Goal: Information Seeking & Learning: Learn about a topic

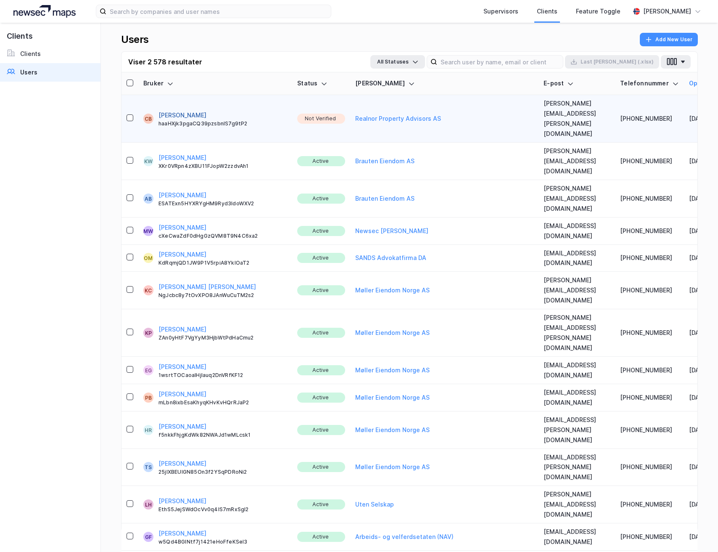
click at [163, 110] on button "[PERSON_NAME]" at bounding box center [183, 115] width 48 height 10
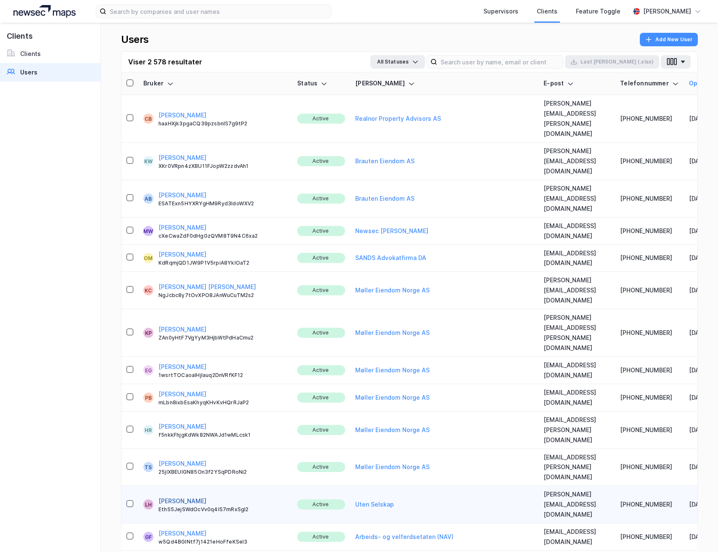
click at [183, 496] on button "[PERSON_NAME]" at bounding box center [183, 501] width 48 height 10
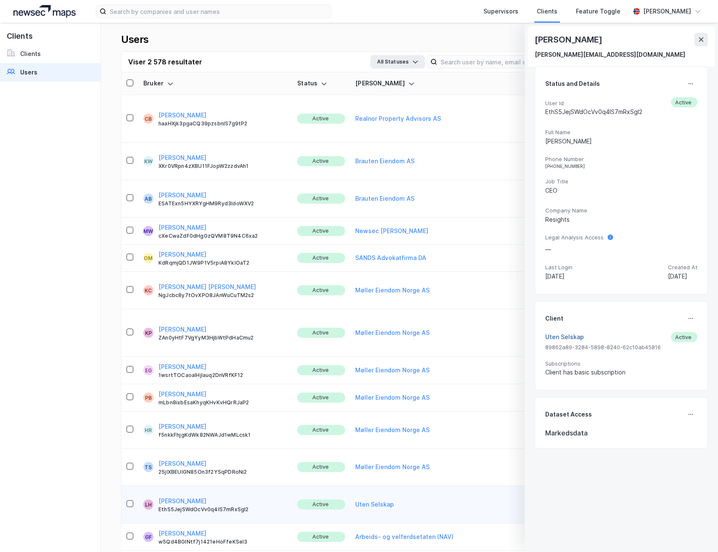
click at [565, 337] on button "Uten Selskap" at bounding box center [565, 337] width 39 height 10
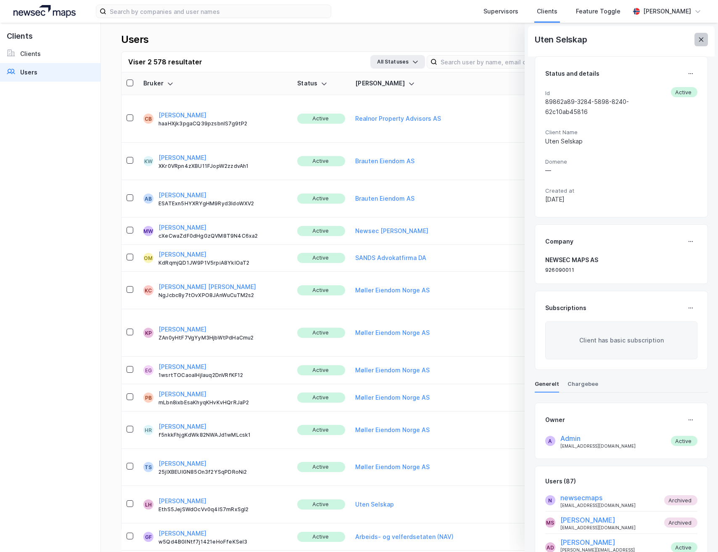
click at [708, 36] on button at bounding box center [701, 39] width 13 height 13
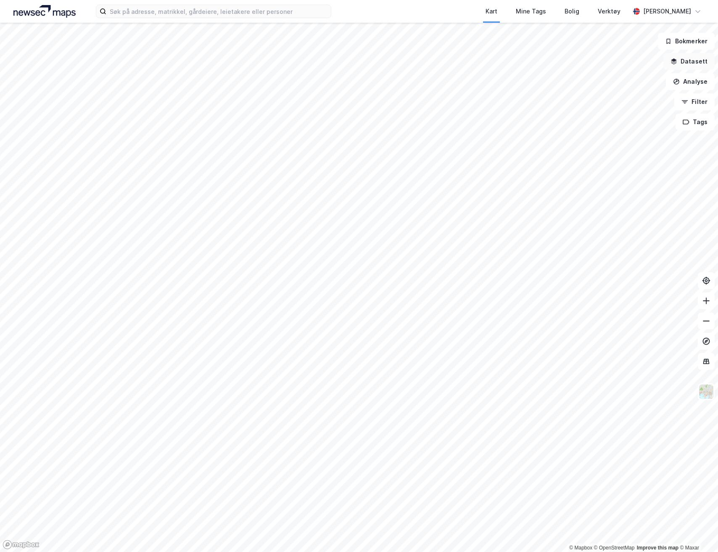
click at [689, 62] on button "Datasett" at bounding box center [689, 61] width 51 height 17
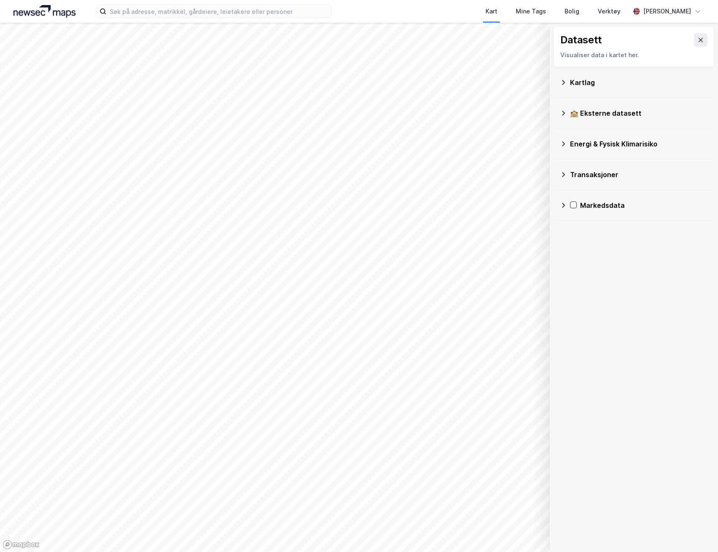
click at [564, 79] on icon at bounding box center [563, 82] width 7 height 7
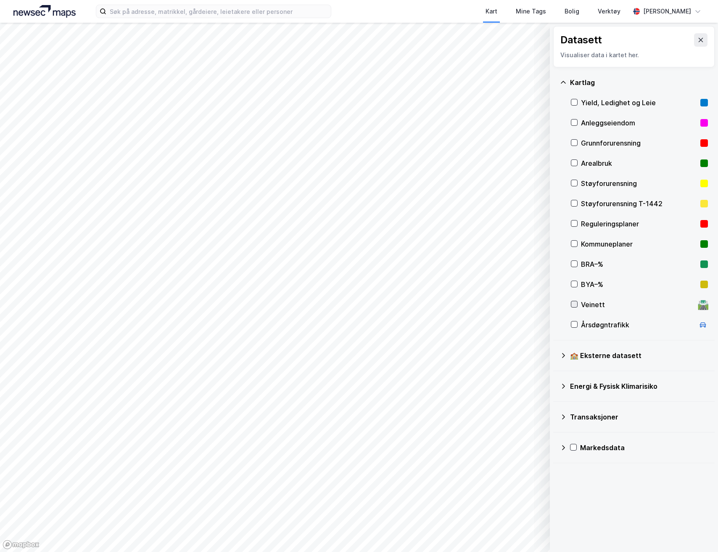
click at [572, 304] on icon at bounding box center [575, 304] width 6 height 6
click at [489, 531] on button "Vis" at bounding box center [507, 529] width 70 height 13
click at [503, 513] on icon at bounding box center [503, 512] width 6 height 4
click at [503, 513] on icon at bounding box center [503, 511] width 7 height 7
click at [450, 510] on div "Dataset" at bounding box center [451, 508] width 21 height 7
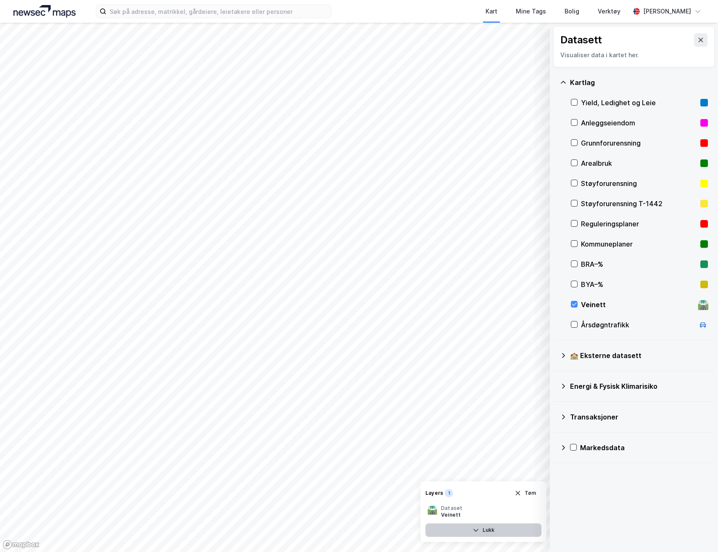
click at [492, 527] on button "Lukk" at bounding box center [484, 529] width 116 height 13
click at [499, 527] on icon "button" at bounding box center [501, 530] width 7 height 7
click at [531, 512] on icon at bounding box center [533, 511] width 7 height 7
type input "96"
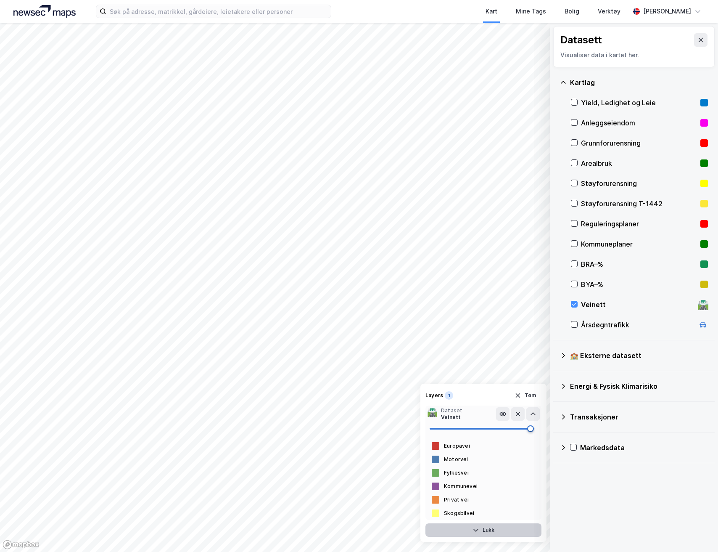
click at [531, 425] on span at bounding box center [530, 428] width 7 height 7
click at [512, 530] on button "Lukk" at bounding box center [484, 529] width 116 height 13
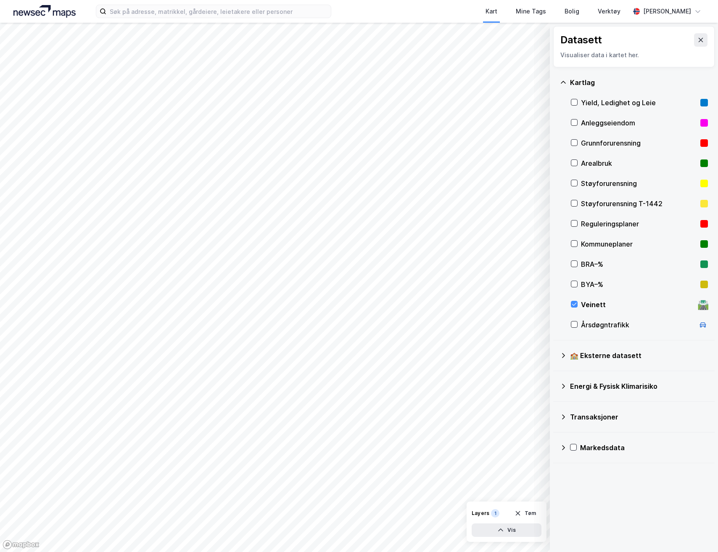
drag, startPoint x: 525, startPoint y: 513, endPoint x: 630, endPoint y: 410, distance: 147.2
click at [567, 474] on div "© Mapbox © OpenStreetMap Improve this map © Maxar Datasett Visualiser data i ka…" at bounding box center [359, 287] width 718 height 529
click at [575, 305] on icon at bounding box center [575, 304] width 6 height 6
click at [575, 217] on div "Reguleringsplaner" at bounding box center [639, 224] width 137 height 20
click at [514, 529] on button "Vis" at bounding box center [507, 529] width 70 height 13
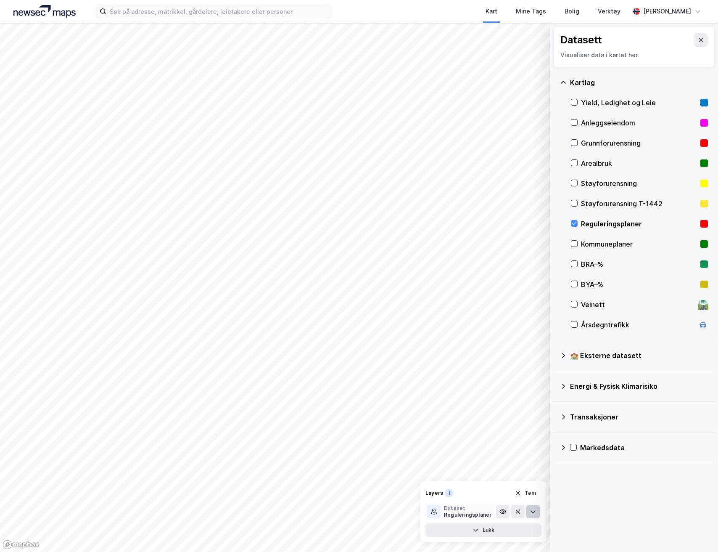
click at [530, 512] on icon at bounding box center [533, 511] width 7 height 7
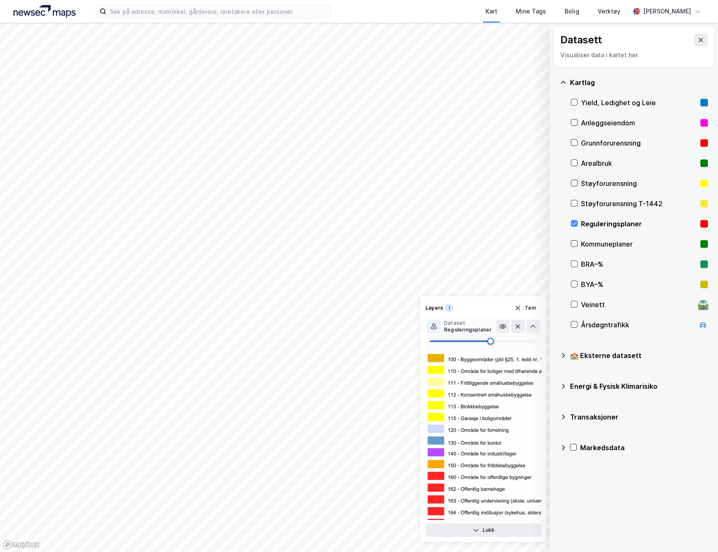
type input "59"
drag, startPoint x: 505, startPoint y: 342, endPoint x: 492, endPoint y: 339, distance: 13.3
click at [492, 339] on span at bounding box center [492, 341] width 7 height 7
click at [536, 326] on icon at bounding box center [533, 326] width 7 height 7
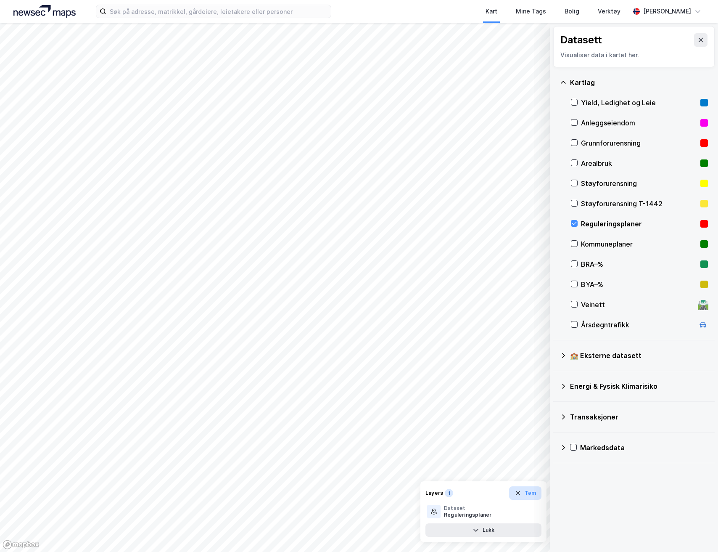
click at [526, 496] on button "Tøm" at bounding box center [525, 492] width 32 height 13
click at [578, 243] on div at bounding box center [574, 243] width 7 height 7
click at [506, 532] on button "Vis" at bounding box center [507, 529] width 70 height 13
click at [532, 512] on icon at bounding box center [533, 511] width 7 height 7
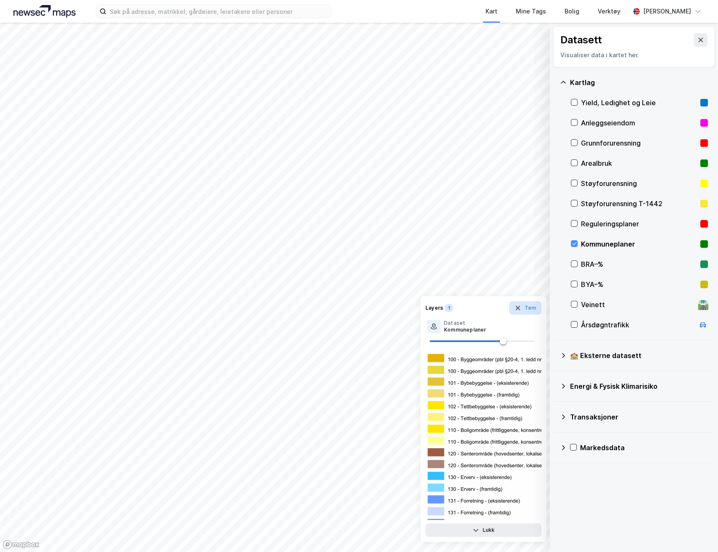
click at [522, 310] on button "Tøm" at bounding box center [525, 307] width 32 height 13
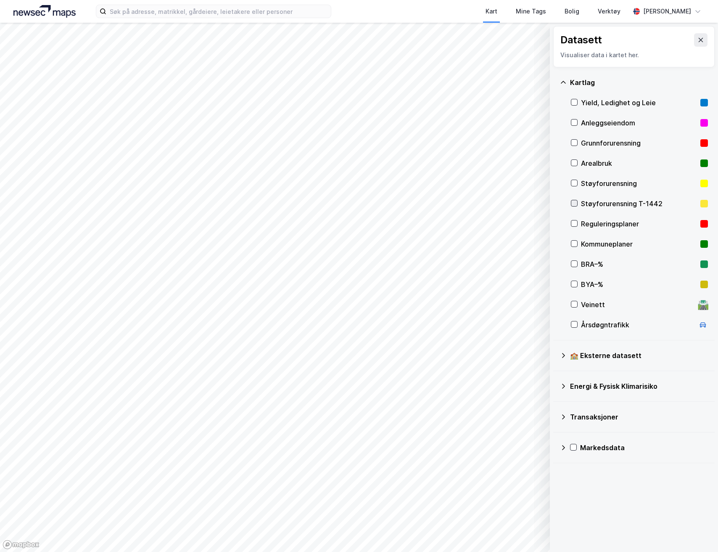
click at [577, 204] on icon at bounding box center [575, 203] width 6 height 6
click at [577, 180] on icon at bounding box center [575, 183] width 6 height 6
click at [575, 181] on icon at bounding box center [575, 183] width 6 height 6
click at [577, 164] on icon at bounding box center [575, 163] width 6 height 6
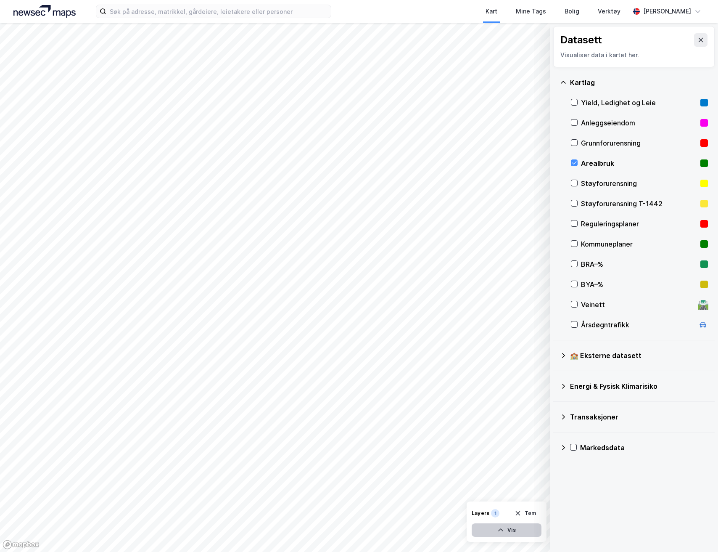
click at [512, 527] on button "Vis" at bounding box center [507, 529] width 70 height 13
click at [531, 512] on icon at bounding box center [533, 511] width 7 height 7
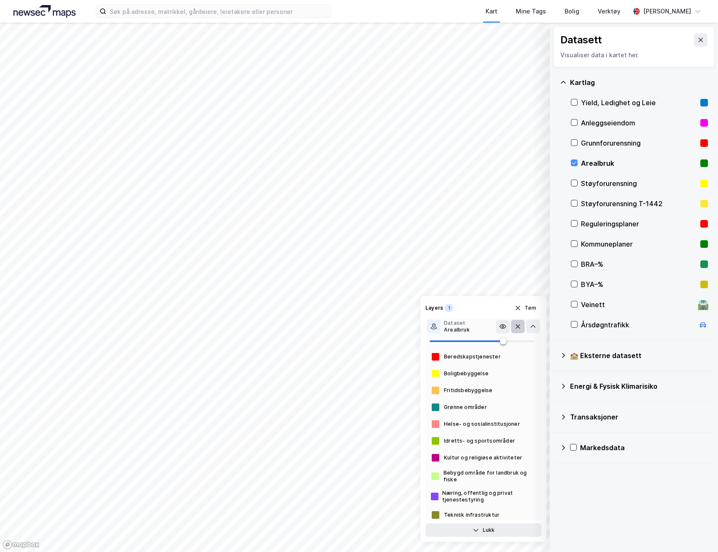
click at [517, 327] on icon at bounding box center [518, 326] width 5 height 5
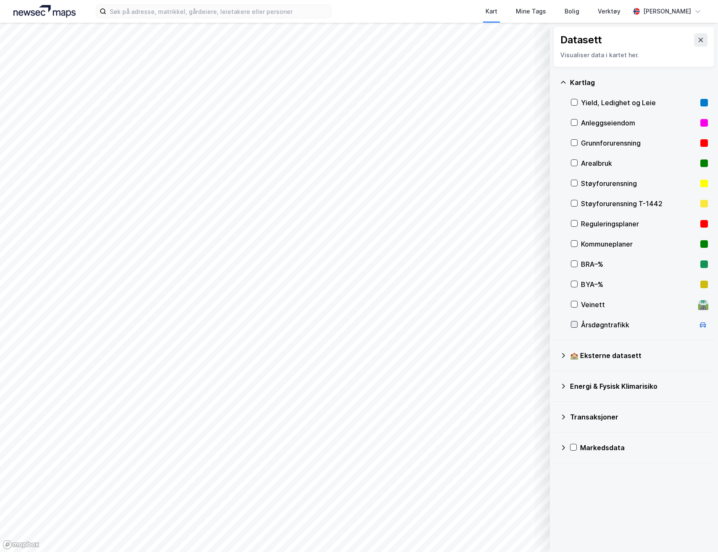
click at [575, 326] on icon at bounding box center [575, 324] width 6 height 6
click at [575, 325] on icon at bounding box center [574, 324] width 5 height 3
click at [563, 79] on icon at bounding box center [563, 82] width 7 height 7
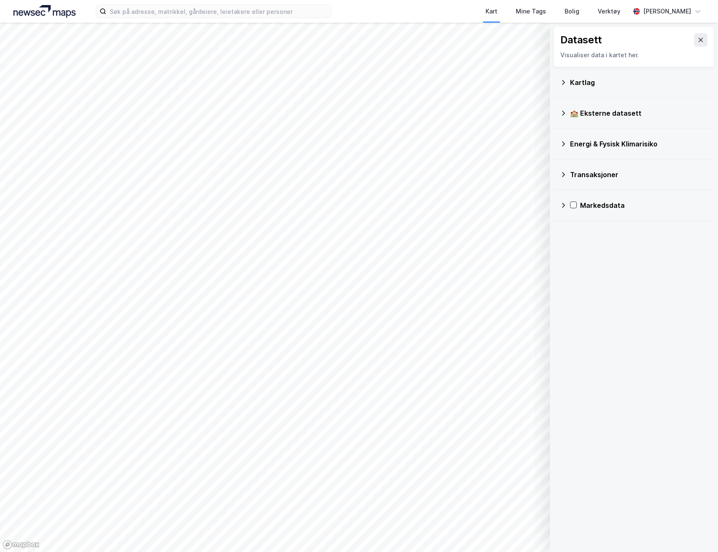
click at [565, 145] on icon at bounding box center [563, 143] width 7 height 7
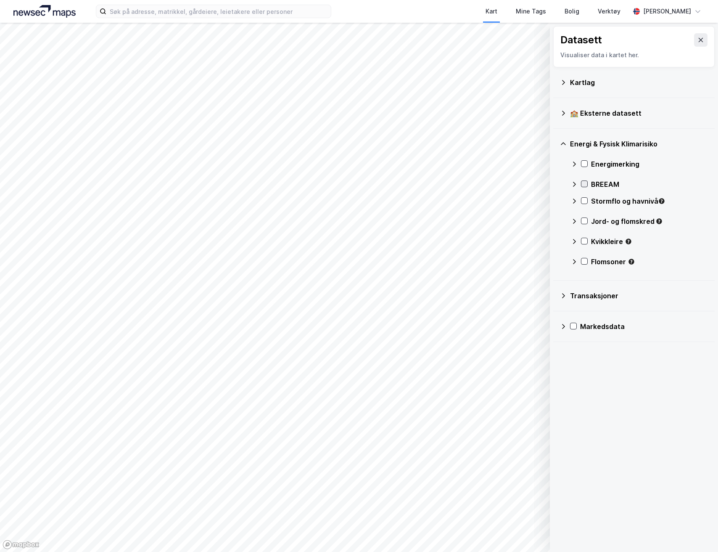
click at [585, 183] on icon at bounding box center [585, 184] width 6 height 6
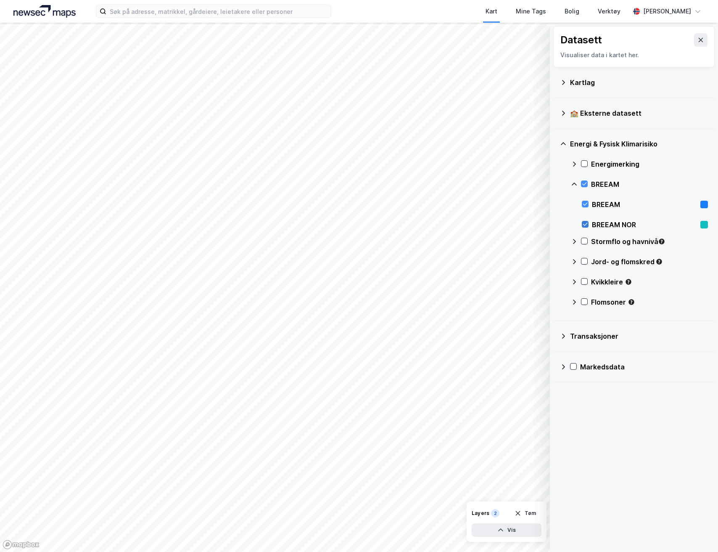
click at [588, 223] on icon at bounding box center [585, 224] width 5 height 3
click at [588, 203] on icon at bounding box center [586, 204] width 6 height 6
click at [587, 224] on icon at bounding box center [586, 224] width 6 height 6
click at [588, 223] on div at bounding box center [585, 224] width 7 height 7
click at [585, 185] on icon at bounding box center [585, 184] width 6 height 6
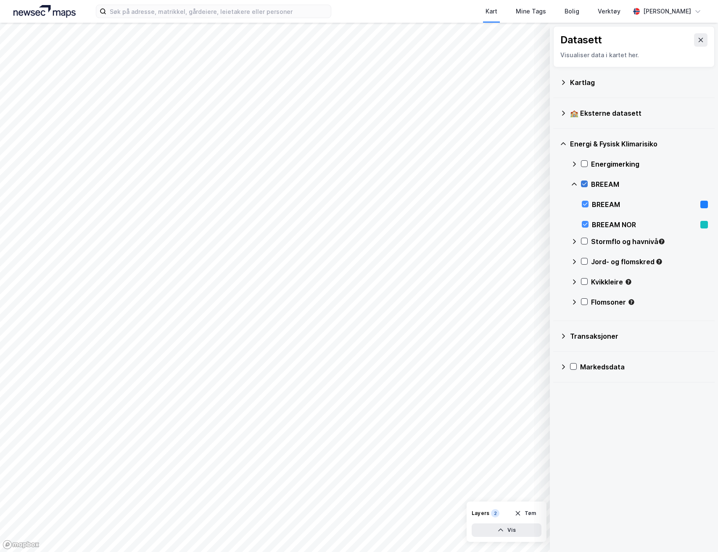
click at [585, 185] on icon at bounding box center [585, 184] width 6 height 6
click at [524, 530] on button "Vis" at bounding box center [507, 529] width 70 height 13
click at [531, 493] on icon at bounding box center [533, 491] width 7 height 7
drag, startPoint x: 535, startPoint y: 482, endPoint x: 442, endPoint y: 481, distance: 93.0
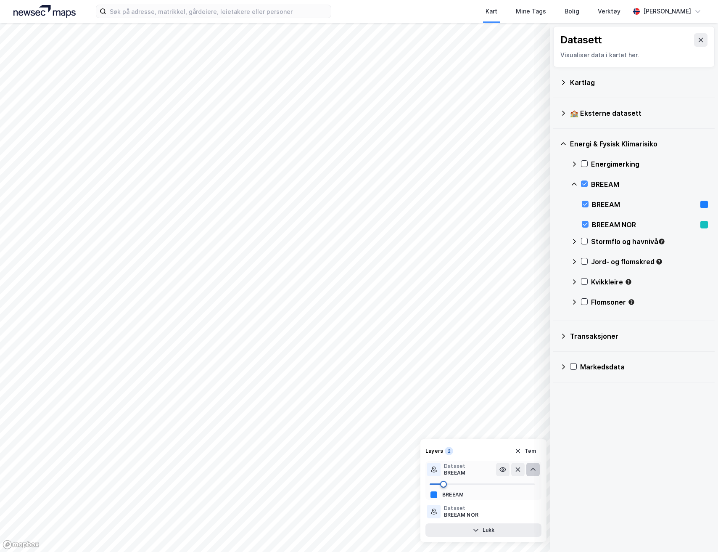
click at [442, 481] on span at bounding box center [443, 484] width 7 height 7
type input "100"
drag, startPoint x: 442, startPoint y: 481, endPoint x: 567, endPoint y: 482, distance: 124.9
click at [567, 482] on div "© Mapbox © OpenStreetMap Improve this map © Maxar Datasett Visualiser data i ka…" at bounding box center [359, 287] width 718 height 529
click at [520, 452] on icon "button" at bounding box center [518, 451] width 7 height 7
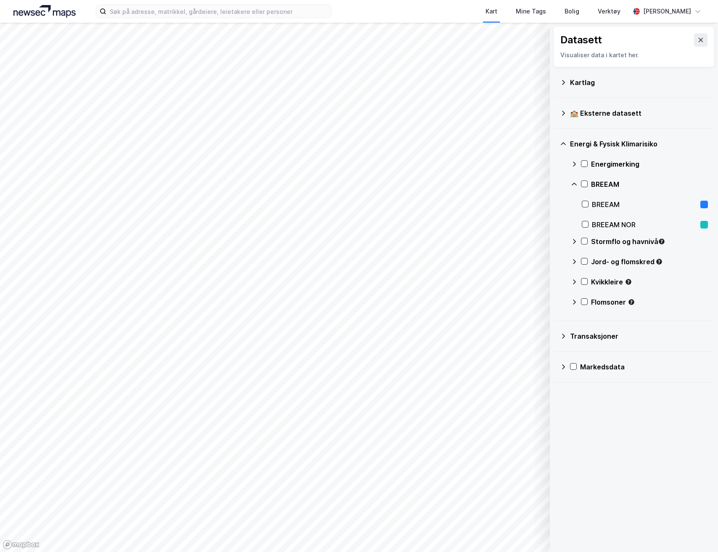
click at [575, 185] on icon at bounding box center [574, 184] width 7 height 7
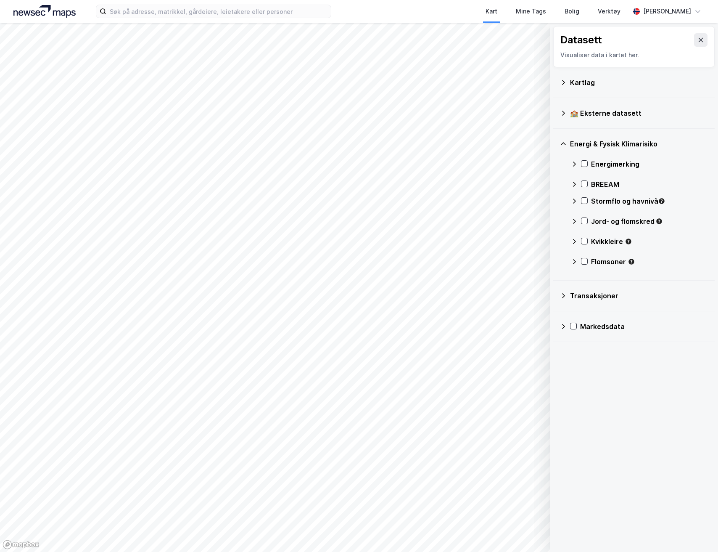
click at [566, 144] on icon at bounding box center [563, 143] width 7 height 7
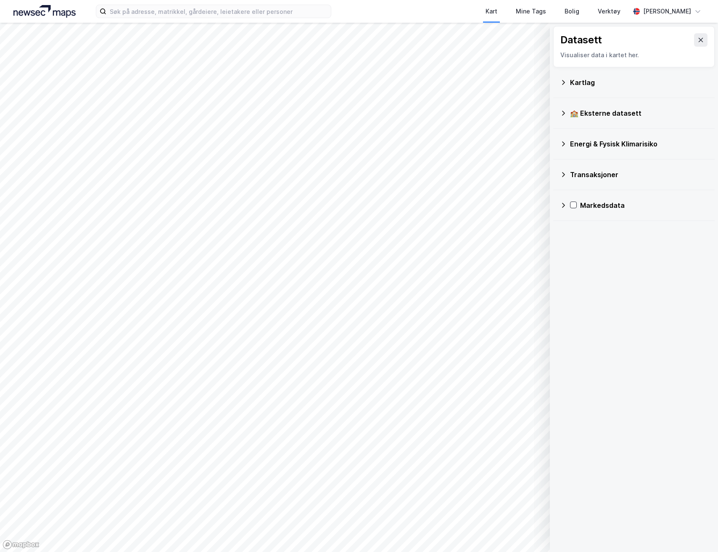
click at [570, 174] on div "Transaksjoner" at bounding box center [634, 174] width 148 height 20
click at [586, 208] on div at bounding box center [584, 211] width 7 height 7
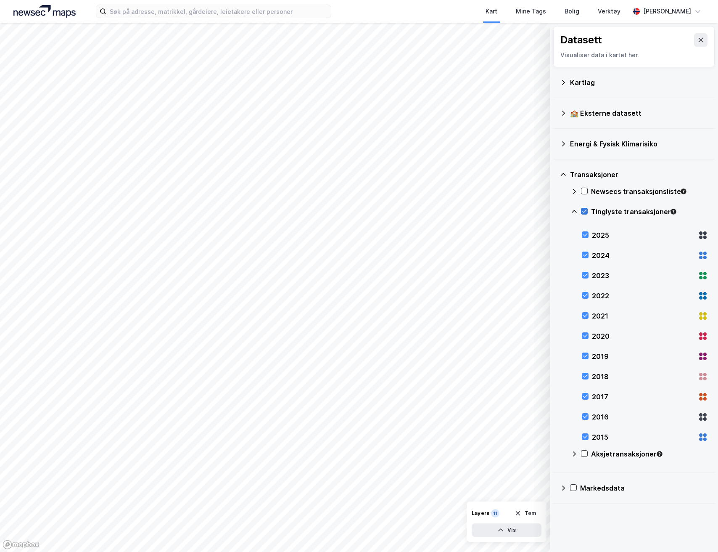
click at [587, 212] on icon at bounding box center [585, 211] width 6 height 6
click at [577, 212] on icon at bounding box center [574, 211] width 7 height 7
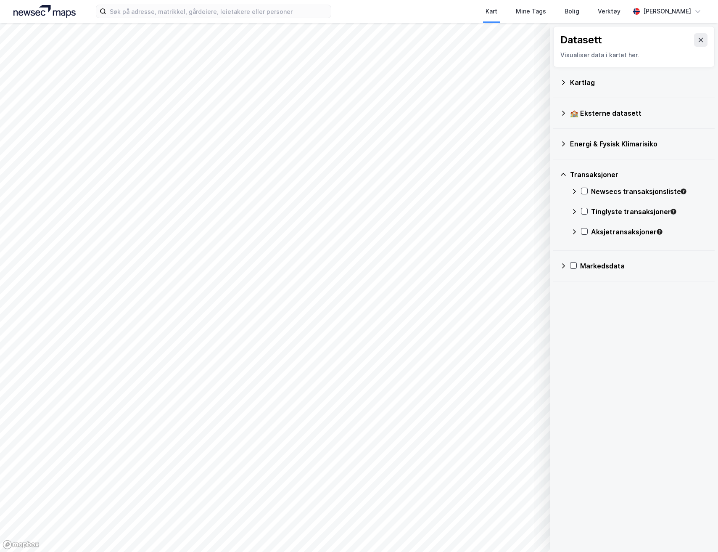
click at [564, 177] on icon at bounding box center [563, 174] width 7 height 7
click at [562, 205] on icon at bounding box center [563, 205] width 7 height 7
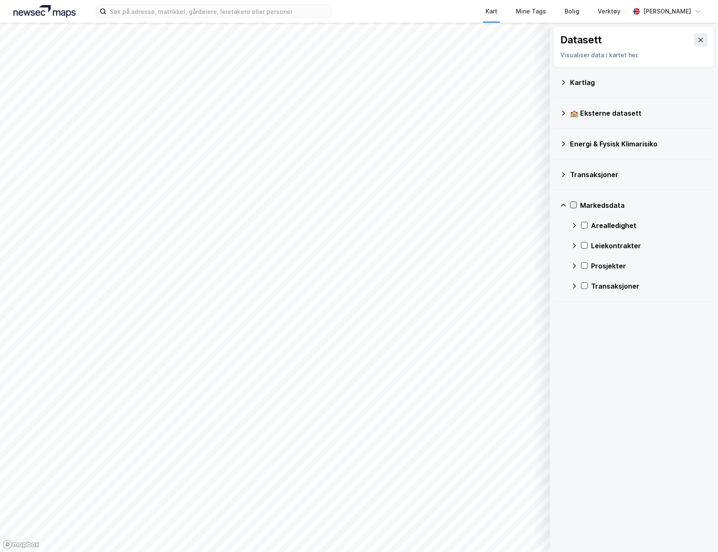
click at [576, 203] on icon at bounding box center [574, 205] width 6 height 6
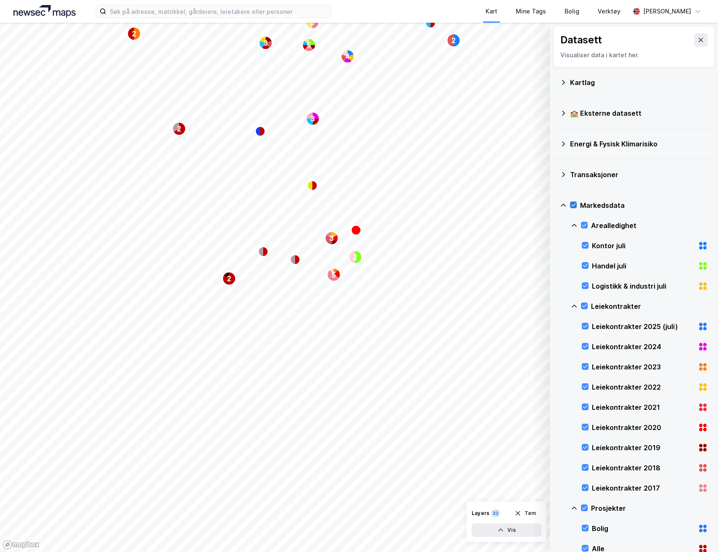
click at [577, 204] on div at bounding box center [573, 204] width 7 height 7
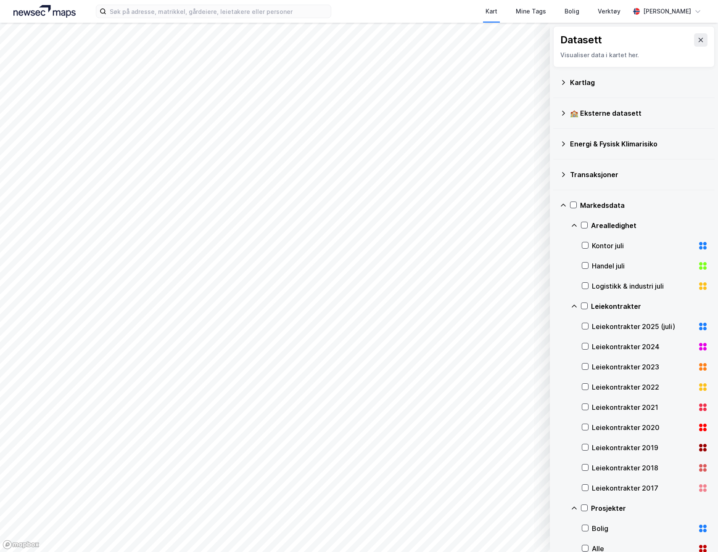
click at [575, 222] on icon at bounding box center [574, 225] width 7 height 7
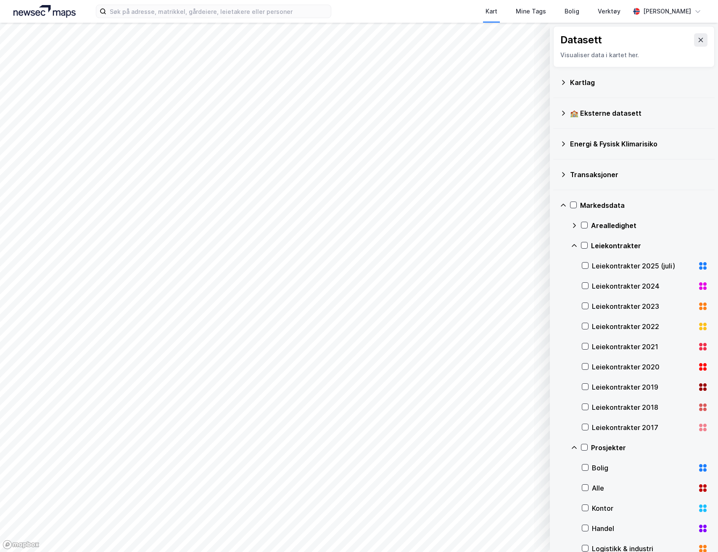
click at [574, 245] on icon at bounding box center [574, 245] width 5 height 3
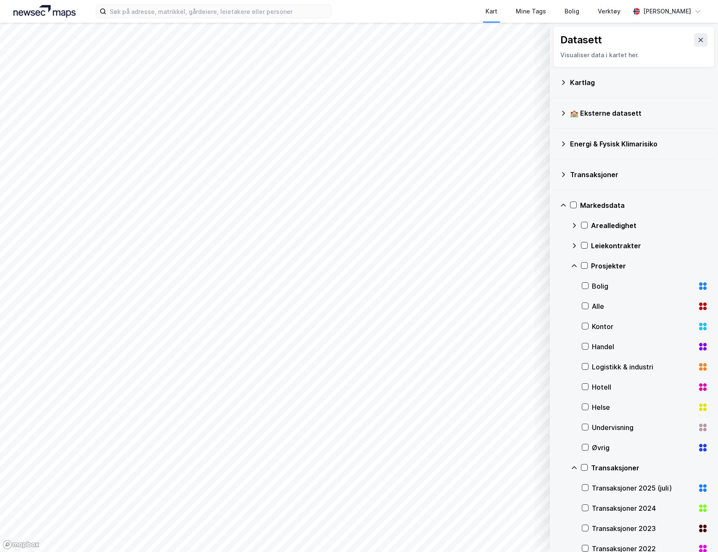
click at [575, 264] on icon at bounding box center [574, 265] width 7 height 7
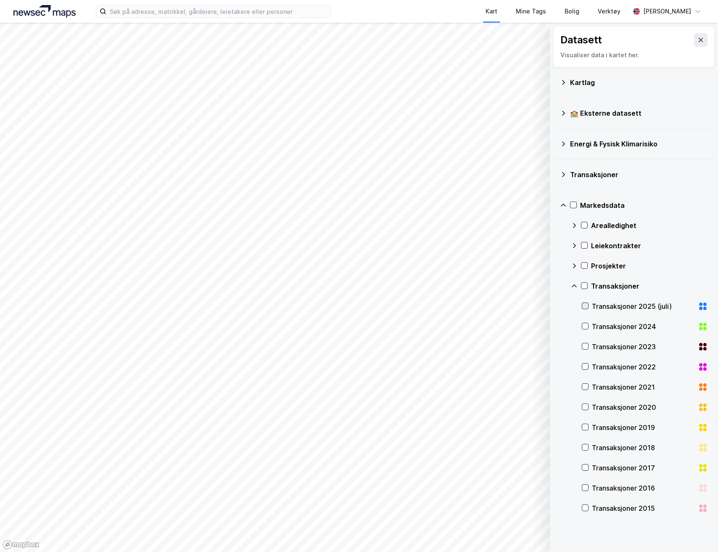
click at [586, 304] on icon at bounding box center [586, 306] width 6 height 6
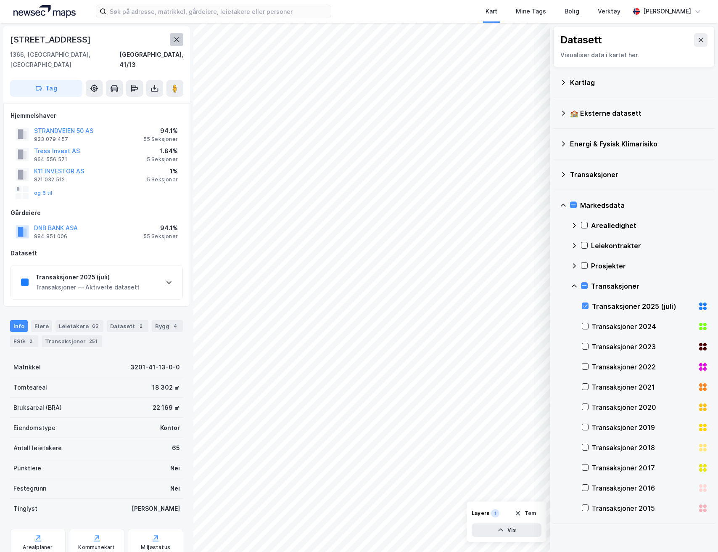
click at [174, 43] on button at bounding box center [176, 39] width 13 height 13
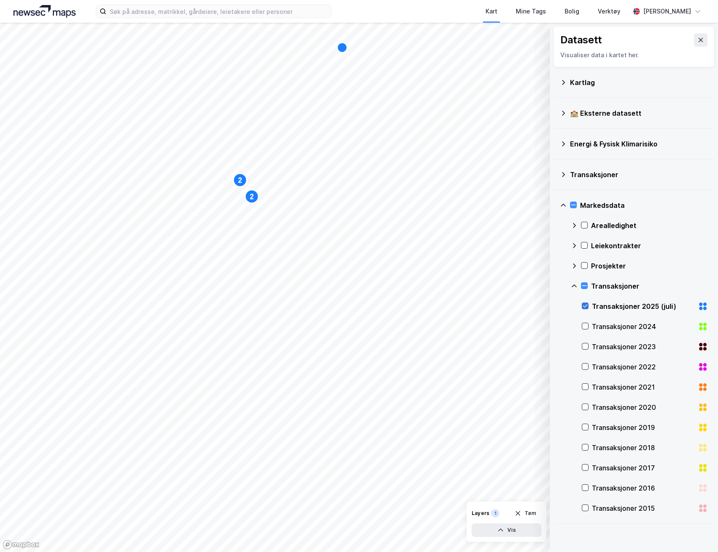
click at [587, 304] on icon at bounding box center [586, 306] width 6 height 6
click at [588, 328] on div at bounding box center [585, 326] width 7 height 7
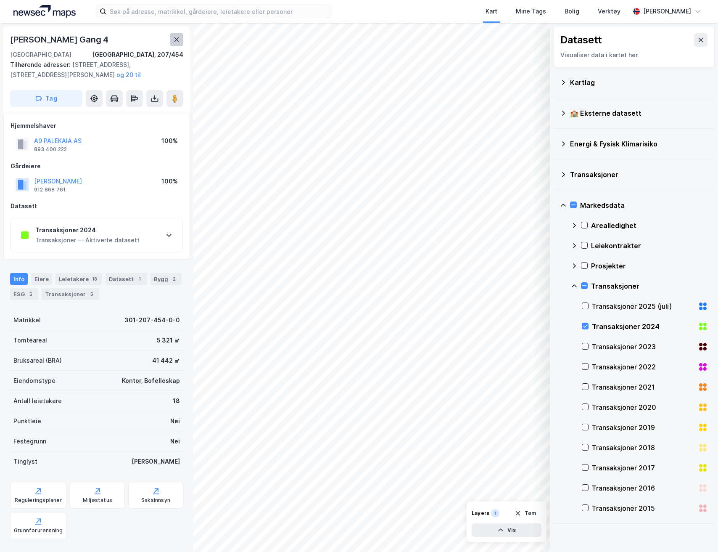
click at [180, 38] on button at bounding box center [176, 39] width 13 height 13
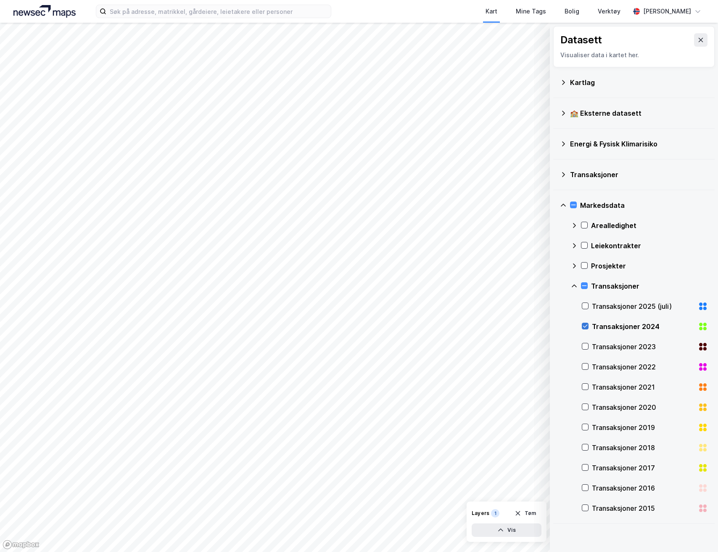
click at [587, 329] on icon at bounding box center [586, 326] width 6 height 6
click at [576, 288] on icon at bounding box center [574, 286] width 7 height 7
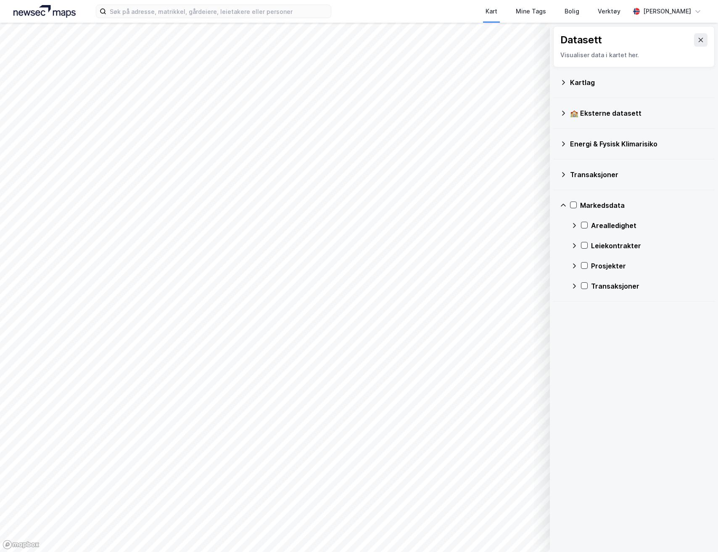
click at [563, 204] on icon at bounding box center [563, 205] width 5 height 3
click at [698, 38] on icon at bounding box center [701, 40] width 7 height 7
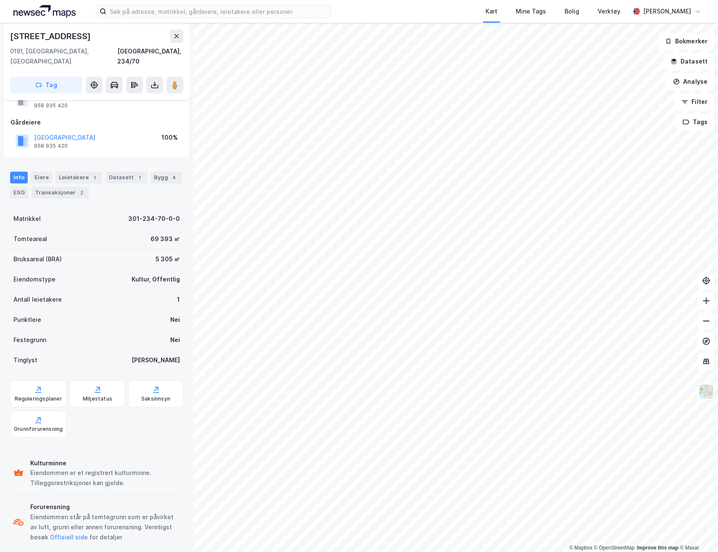
scroll to position [34, 0]
click at [142, 395] on div "Saksinnsyn" at bounding box center [155, 398] width 29 height 7
click at [176, 31] on button at bounding box center [176, 35] width 13 height 13
